Goal: Task Accomplishment & Management: Use online tool/utility

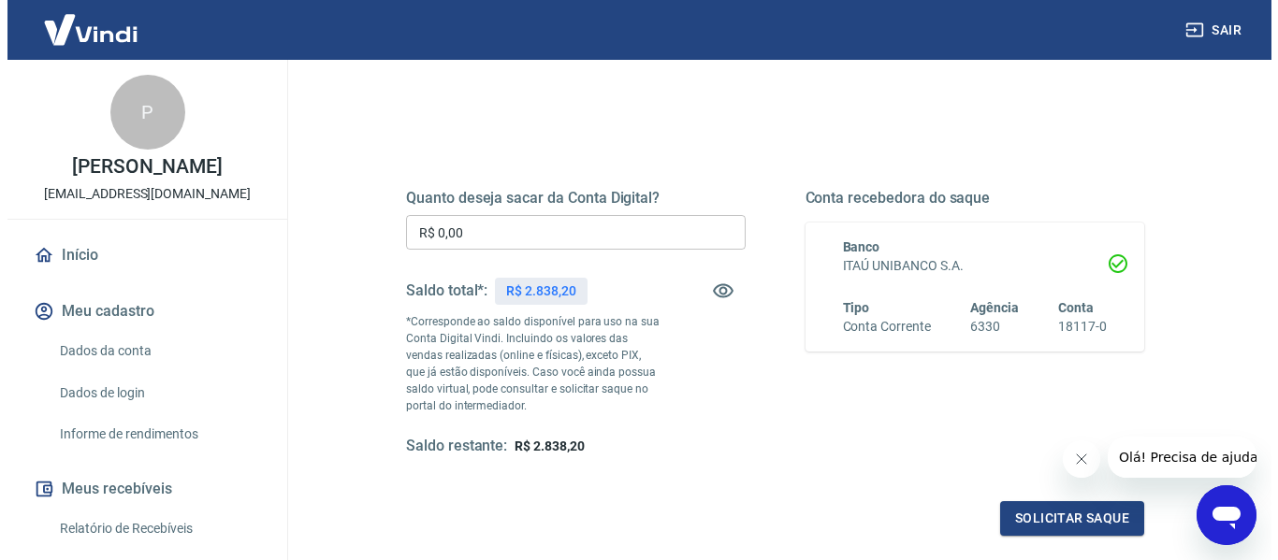
scroll to position [281, 0]
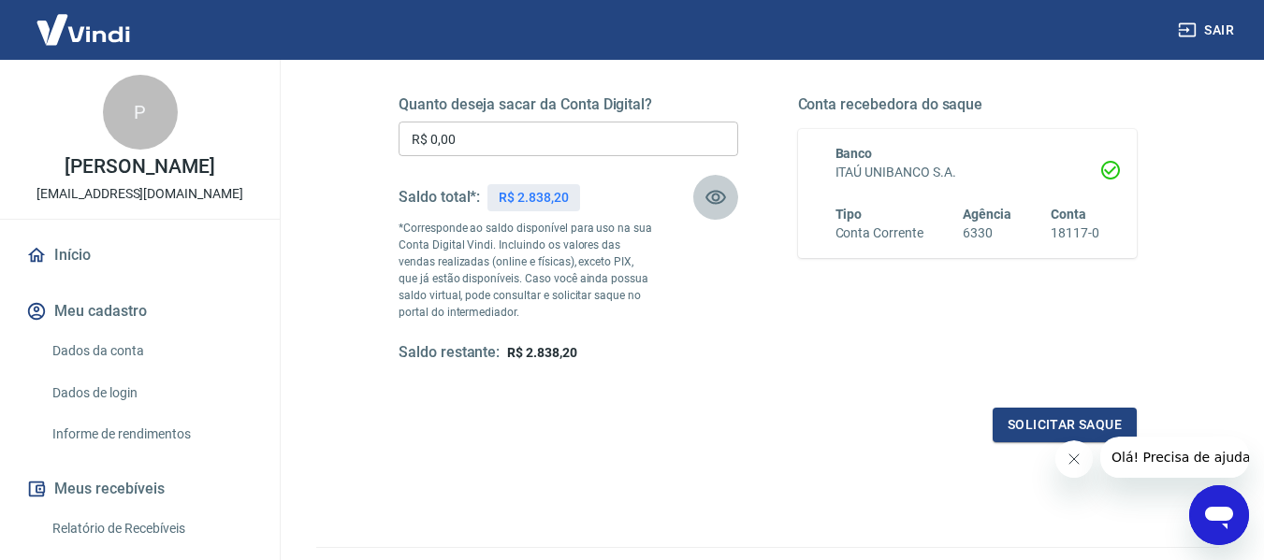
click at [716, 198] on icon "button" at bounding box center [716, 197] width 22 height 22
click at [716, 198] on icon "button" at bounding box center [716, 198] width 21 height 18
click at [1067, 424] on button "Solicitar saque" at bounding box center [1065, 425] width 144 height 35
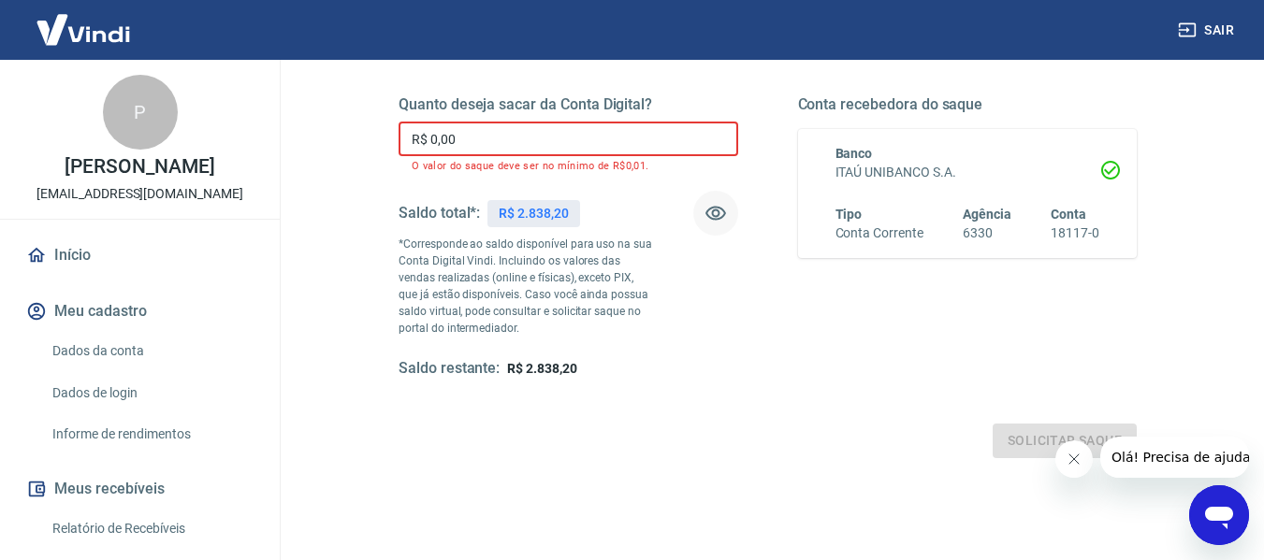
click at [529, 131] on input "R$ 0,00" at bounding box center [569, 139] width 340 height 35
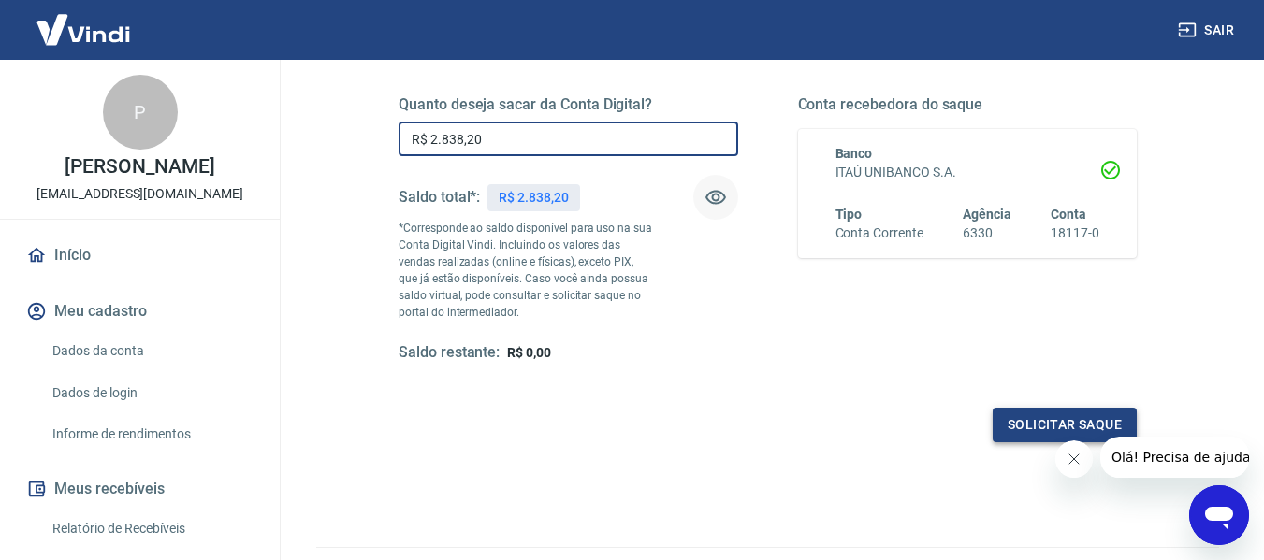
type input "R$ 2.838,20"
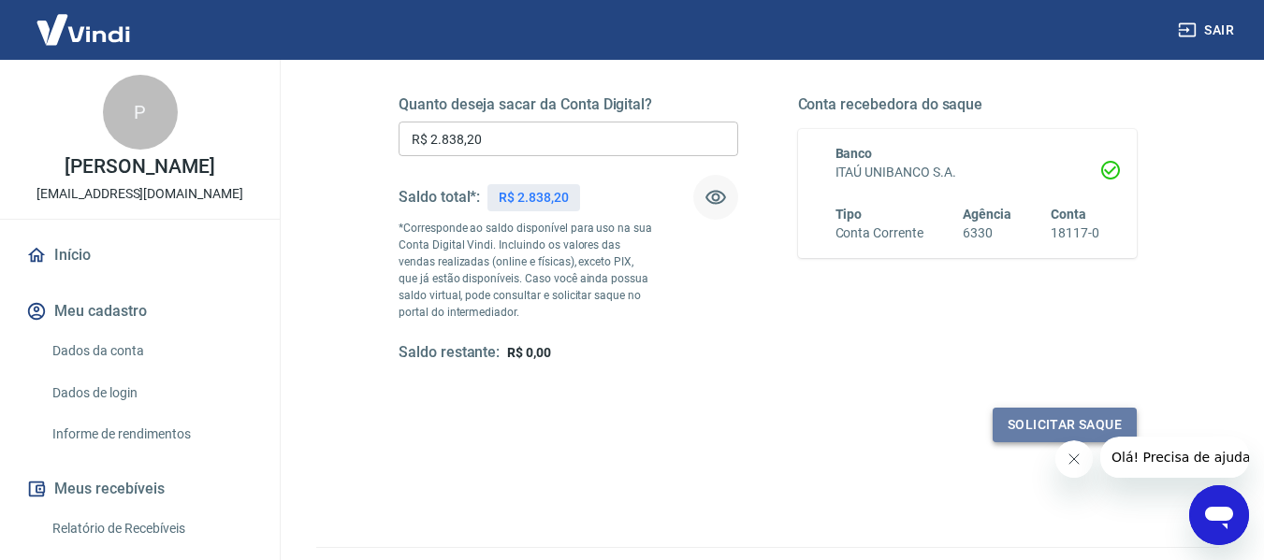
click at [1028, 416] on button "Solicitar saque" at bounding box center [1065, 425] width 144 height 35
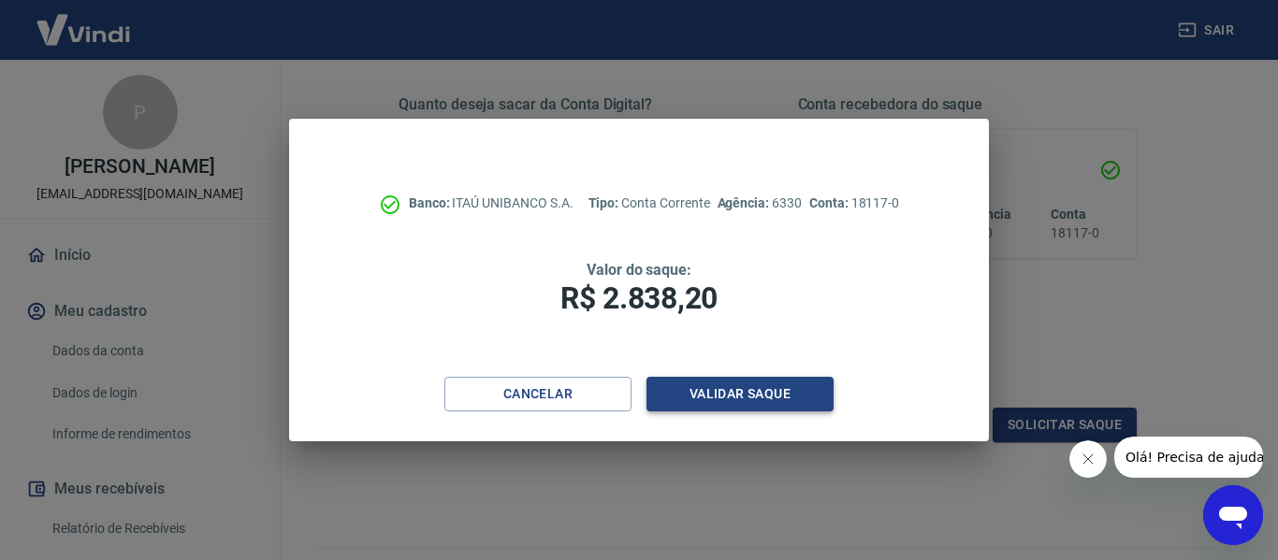
click at [763, 392] on button "Validar saque" at bounding box center [740, 394] width 187 height 35
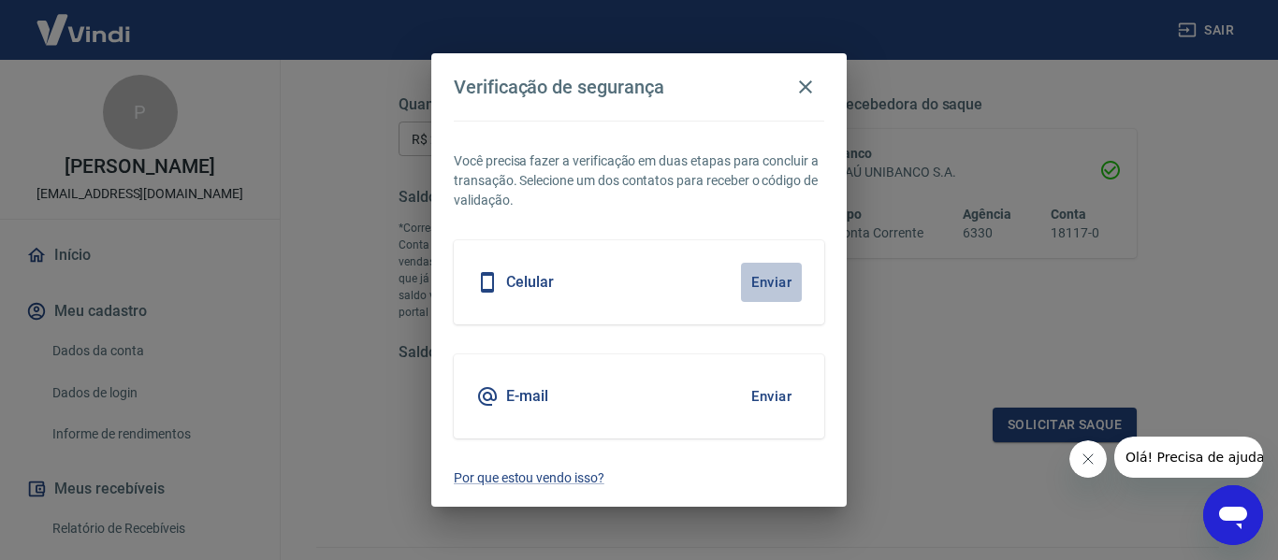
click at [759, 286] on button "Enviar" at bounding box center [771, 282] width 61 height 39
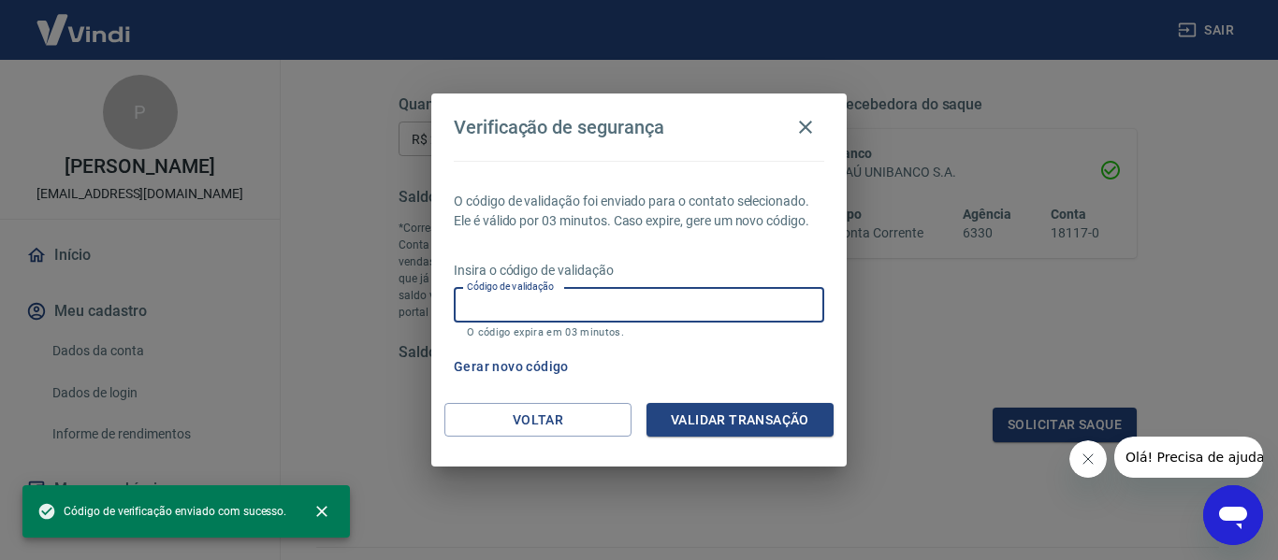
click at [690, 302] on input "Código de validação" at bounding box center [639, 305] width 371 height 35
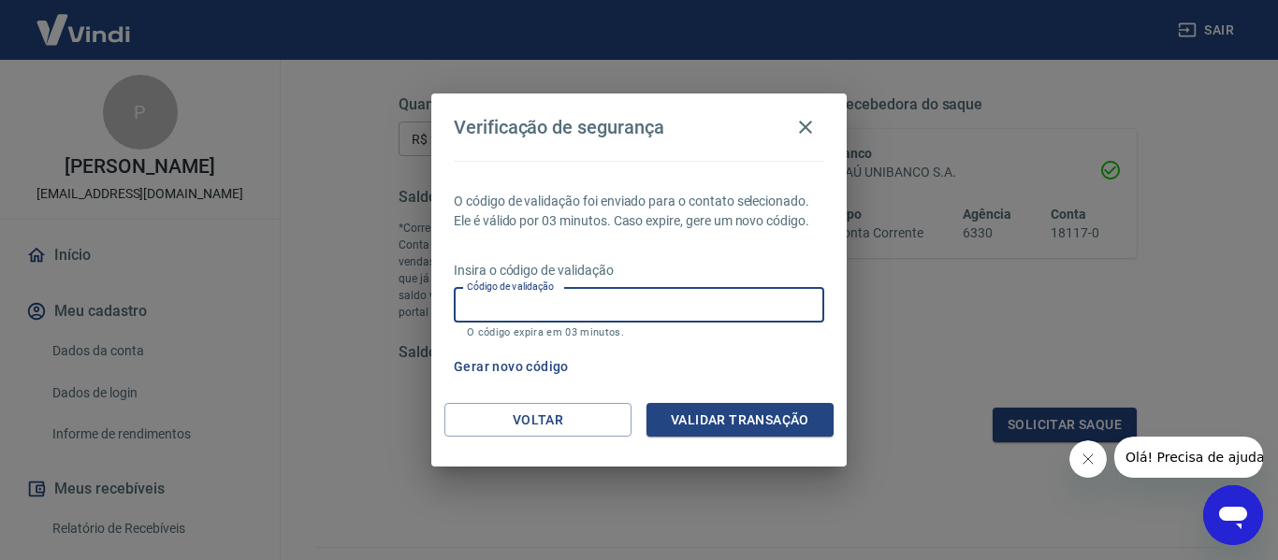
click at [690, 302] on input "Código de validação" at bounding box center [639, 305] width 371 height 35
type input "183149"
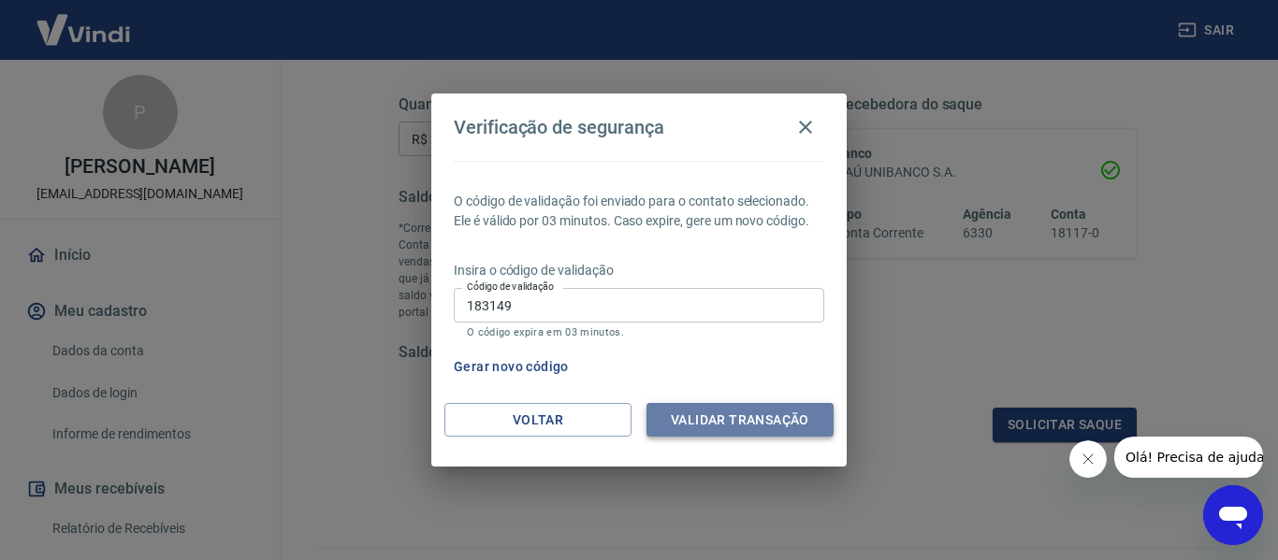
click at [706, 415] on button "Validar transação" at bounding box center [740, 420] width 187 height 35
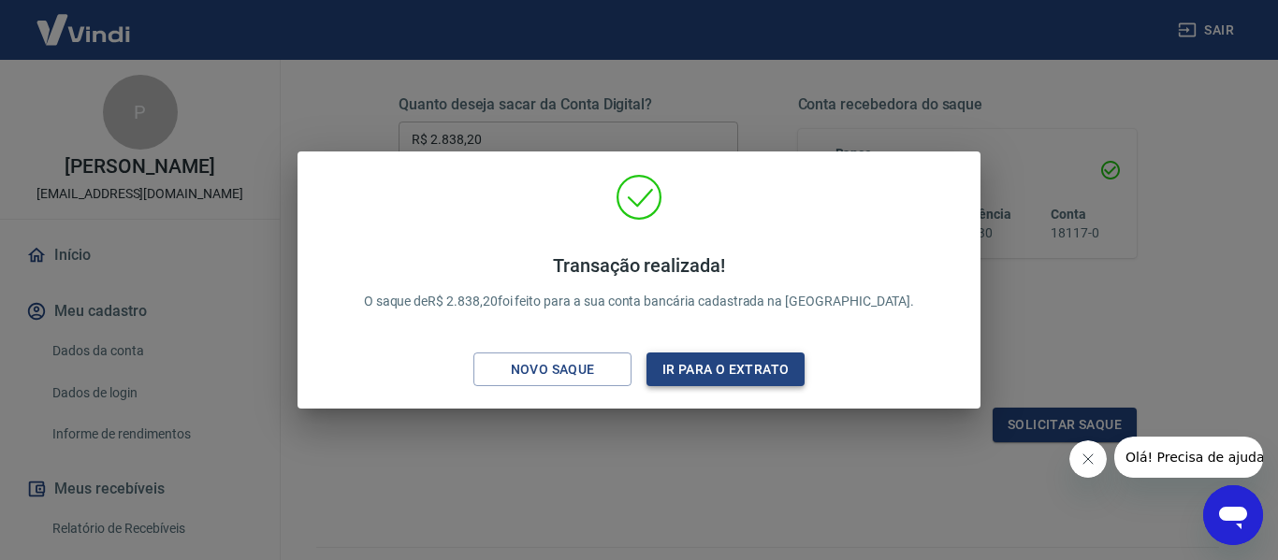
click at [747, 363] on button "Ir para o extrato" at bounding box center [726, 370] width 158 height 35
